Goal: Transaction & Acquisition: Purchase product/service

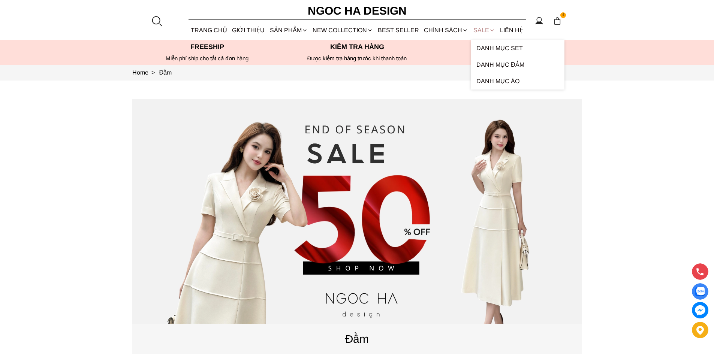
click at [475, 28] on link "SALE" at bounding box center [484, 30] width 27 height 20
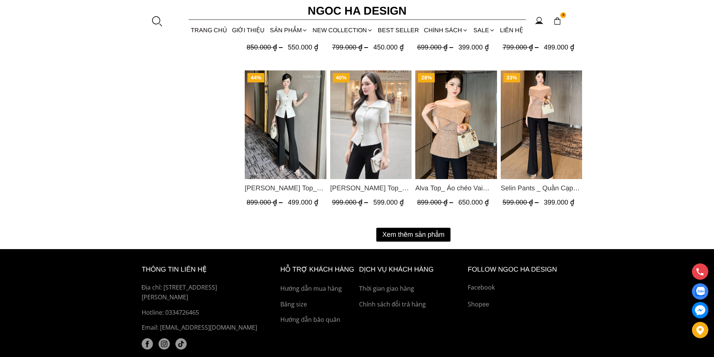
scroll to position [975, 0]
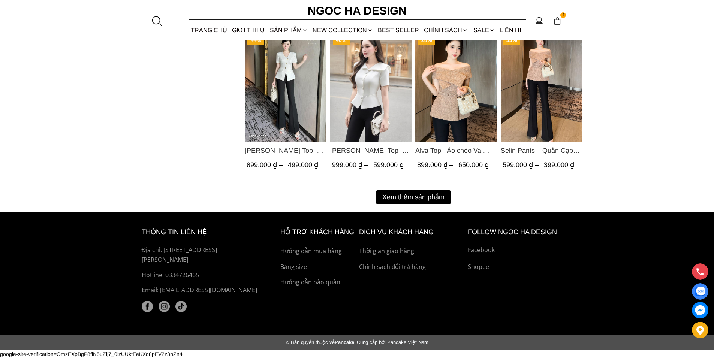
click at [394, 198] on button "Xem thêm sản phẩm" at bounding box center [413, 197] width 74 height 14
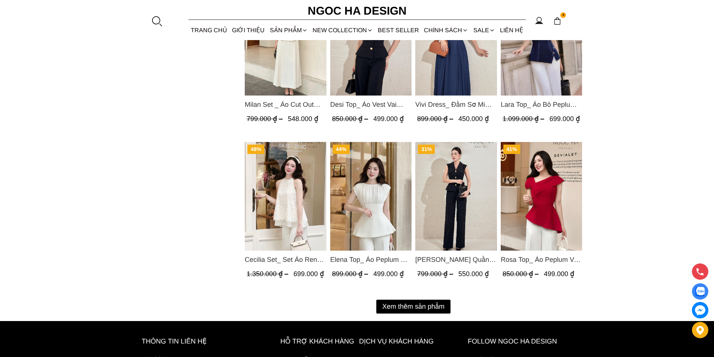
scroll to position [1759, 0]
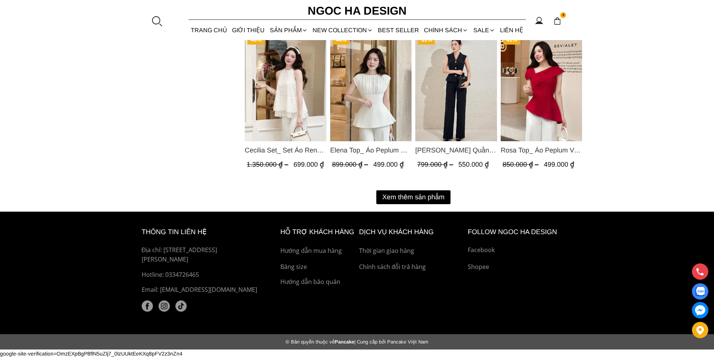
click at [385, 196] on button "Xem thêm sản phẩm" at bounding box center [413, 197] width 74 height 14
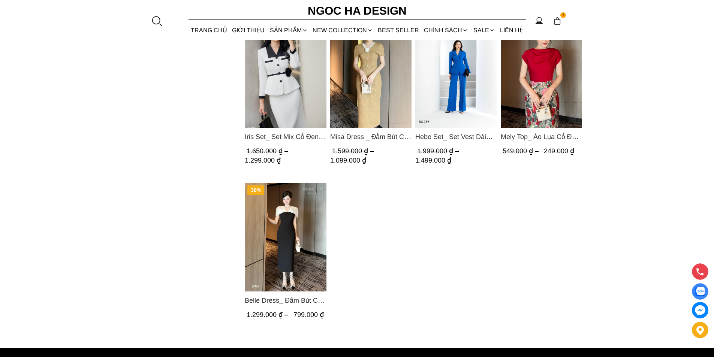
scroll to position [2134, 0]
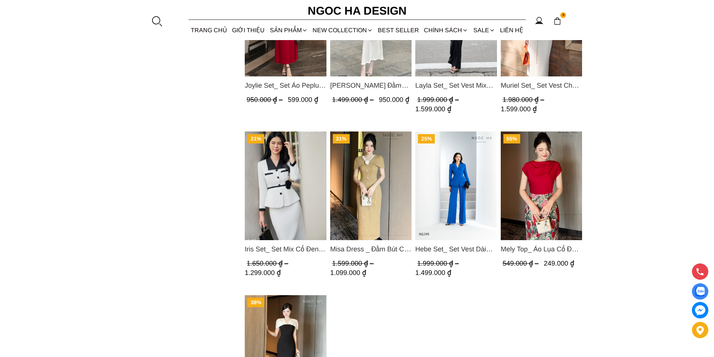
click at [357, 153] on img "Product image - Misa Dress _ Đầm Bút Chì Vai Chờm Màu Be Đậm Phối Cổ Trắng Đính…" at bounding box center [371, 186] width 82 height 109
click at [280, 183] on img "Product image - Iris Set_ Set Mix Cổ Đen Chân Váy Bút Chì Màu Trắng Kèm Đai Hoa…" at bounding box center [286, 186] width 82 height 109
click at [448, 168] on img "Product image - Hebe Set_ Set Vest Dài Tay BQ285" at bounding box center [456, 186] width 82 height 109
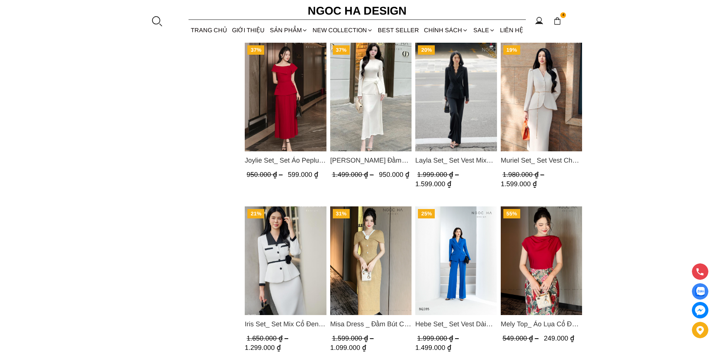
scroll to position [2022, 0]
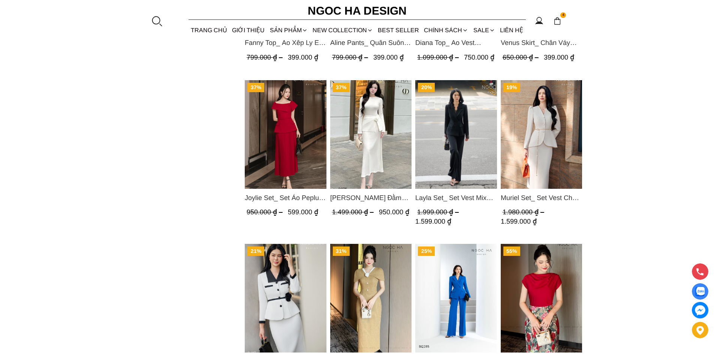
click at [449, 114] on img "Product image - Layla Set_ Set Vest Mix Ren Đen Quần Suông BQ-06" at bounding box center [456, 134] width 82 height 109
click at [524, 127] on img "Product image - Muriel Set_ Set Vest Chân Váy Màu Bee Vai Xếp Ly Cổ V Kèm Đai K…" at bounding box center [542, 134] width 82 height 109
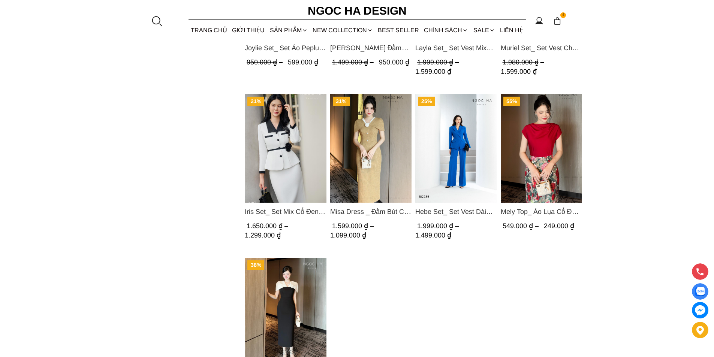
scroll to position [2097, 0]
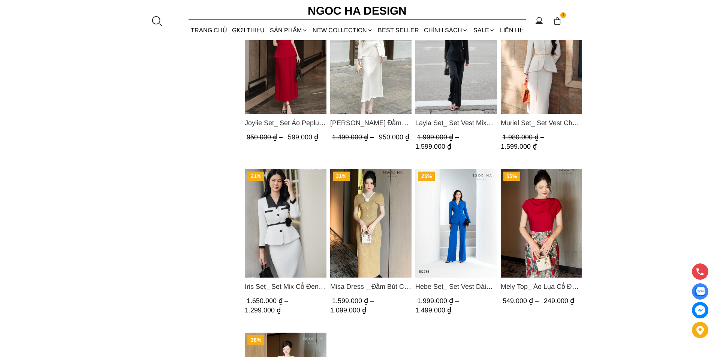
click at [347, 252] on img "Product image - Misa Dress _ Đầm Bút Chì Vai Chờm Màu Be Đậm Phối Cổ Trắng Đính…" at bounding box center [371, 223] width 82 height 109
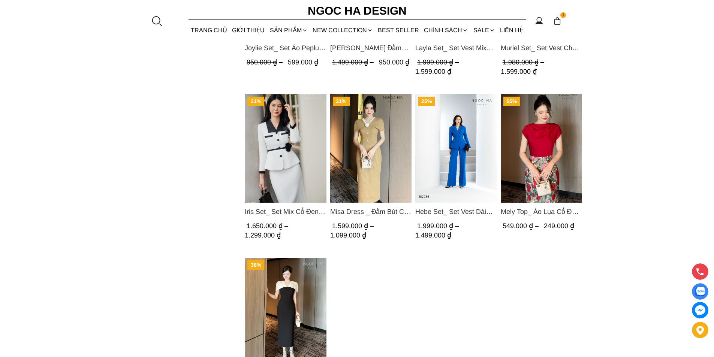
click at [264, 141] on img "Product image - Iris Set_ Set Mix Cổ Đen Chân Váy Bút Chì Màu Trắng Kèm Đai Hoa…" at bounding box center [286, 148] width 82 height 109
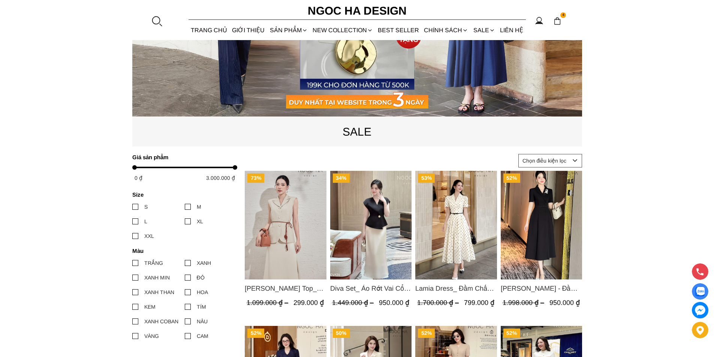
scroll to position [283, 0]
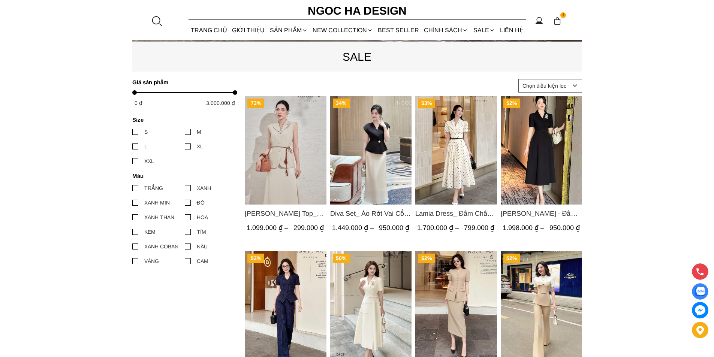
click at [367, 143] on img "Product image - Diva Set_ Áo Rớt Vai Cổ V, Chân Váy Lụa Đuôi Cá A1078+CV134" at bounding box center [371, 150] width 82 height 109
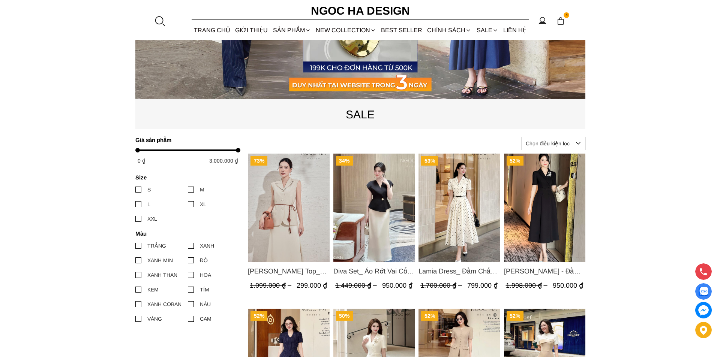
scroll to position [262, 0]
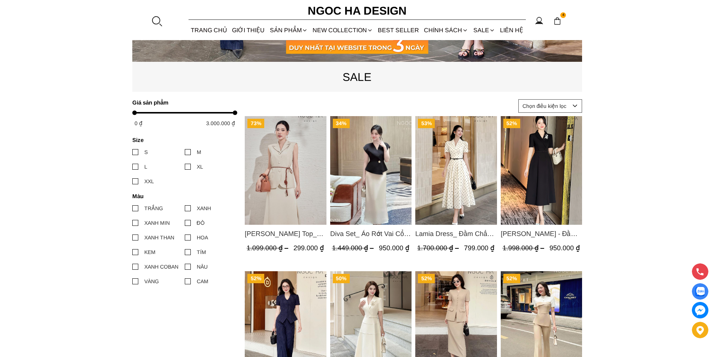
click at [154, 15] on div at bounding box center [156, 20] width 11 height 11
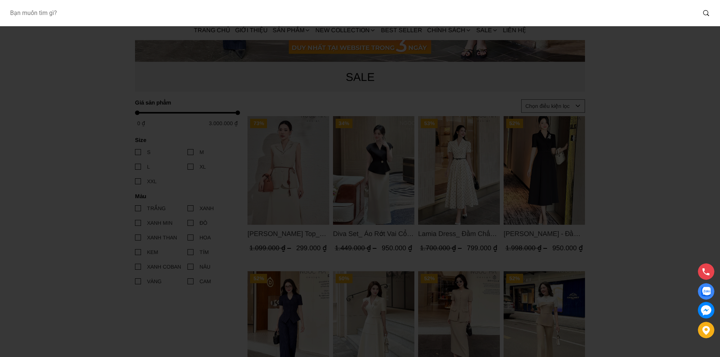
click at [154, 15] on input "Input search Bạn muốn tìm gì?" at bounding box center [350, 12] width 692 height 17
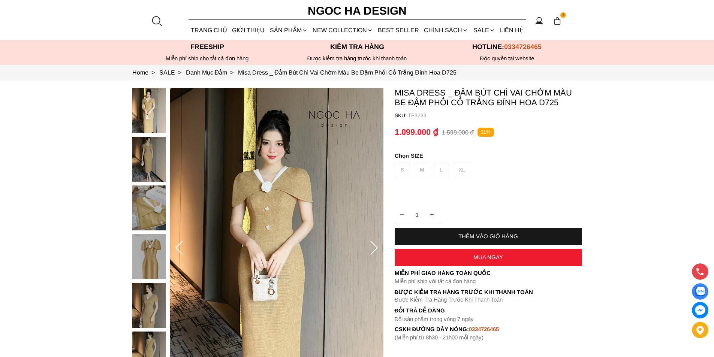
click at [406, 168] on div "S M L XL" at bounding box center [488, 172] width 187 height 18
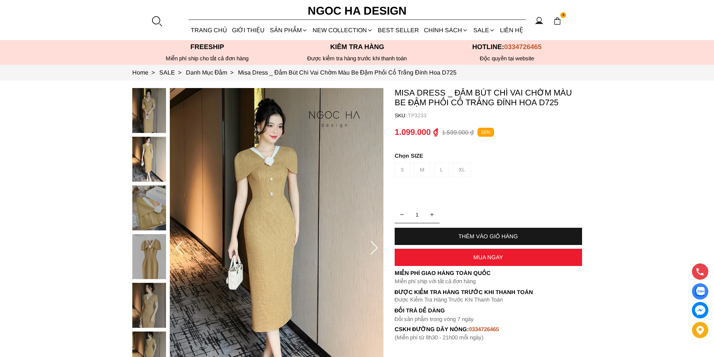
click at [471, 172] on div "S M L XL" at bounding box center [488, 172] width 187 height 18
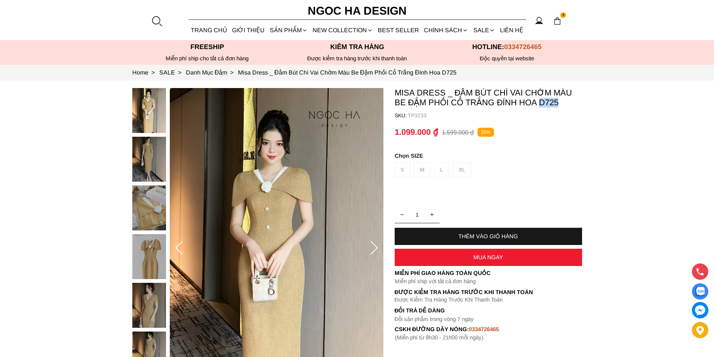
copy p "D725"
drag, startPoint x: 568, startPoint y: 100, endPoint x: 539, endPoint y: 105, distance: 29.9
click at [539, 105] on p "Misa Dress _ Đầm Bút Chì Vai Chờm Màu Be Đậm Phối Cổ Trắng Đính Hoa D725" at bounding box center [488, 97] width 187 height 19
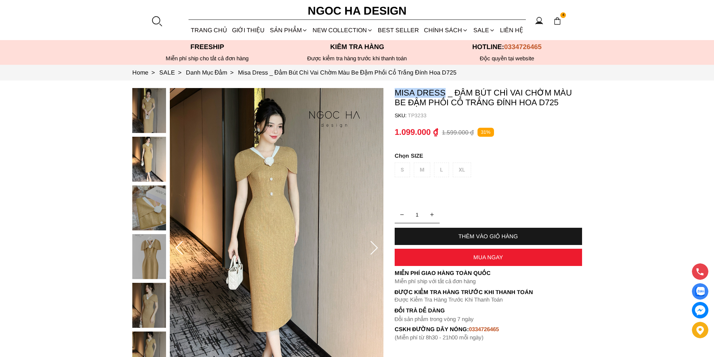
copy p "Misa Dress"
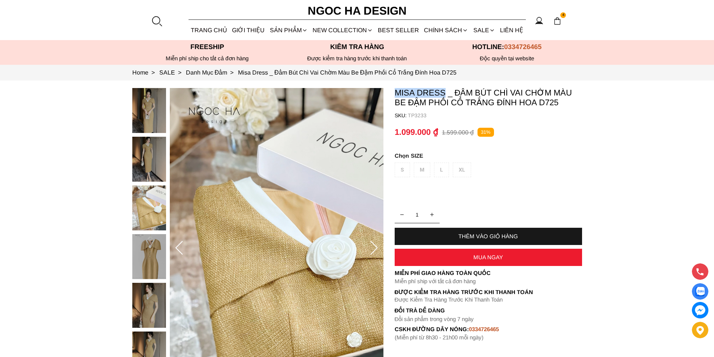
copy p "Misa Dress"
drag, startPoint x: 394, startPoint y: 90, endPoint x: 445, endPoint y: 94, distance: 51.2
click at [445, 94] on section "Misa Dress _ Đầm Bút Chì Vai Chờm Màu Be Đậm Phối Cổ Trắng Đính Hoa D725 SKU: T…" at bounding box center [357, 249] width 714 height 336
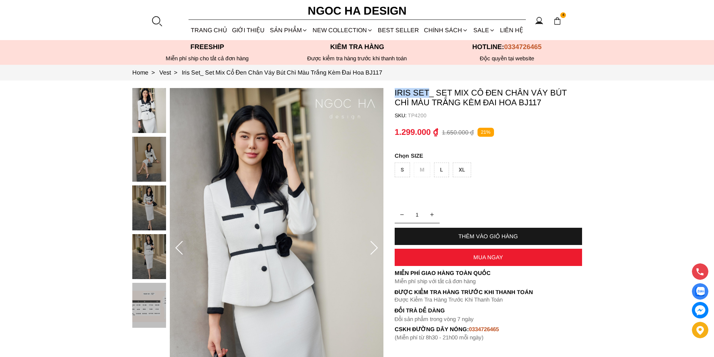
copy p "Iris Set"
drag, startPoint x: 391, startPoint y: 87, endPoint x: 427, endPoint y: 96, distance: 36.3
click at [427, 96] on section "Iris Set_ Set Mix Cổ Đen Chân Váy Bút Chì Màu Trắng Kèm Đai Hoa BJ117 SKU: TP42…" at bounding box center [357, 249] width 714 height 336
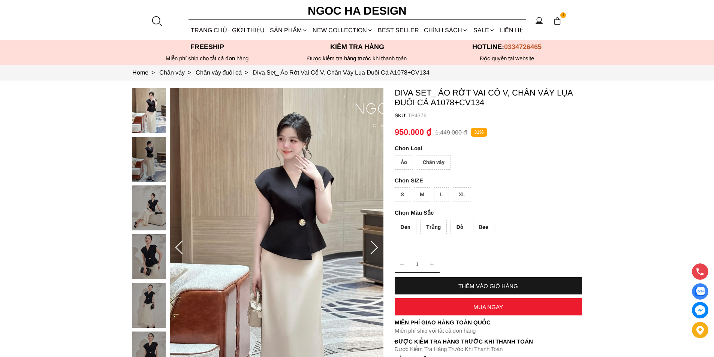
click at [405, 160] on div "Áo" at bounding box center [404, 162] width 18 height 15
click at [461, 195] on div "XL" at bounding box center [462, 194] width 18 height 15
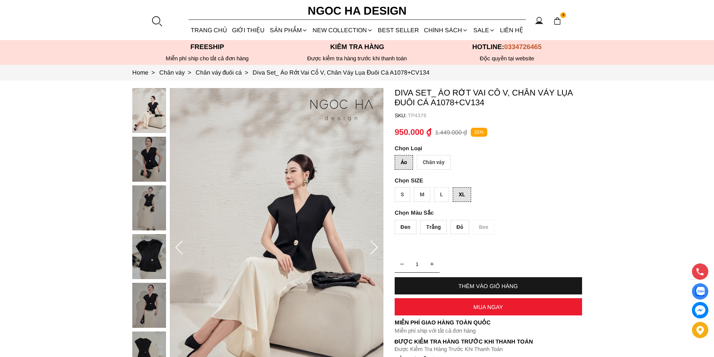
click at [432, 227] on div "Trắng" at bounding box center [433, 227] width 27 height 15
